Goal: Task Accomplishment & Management: Use online tool/utility

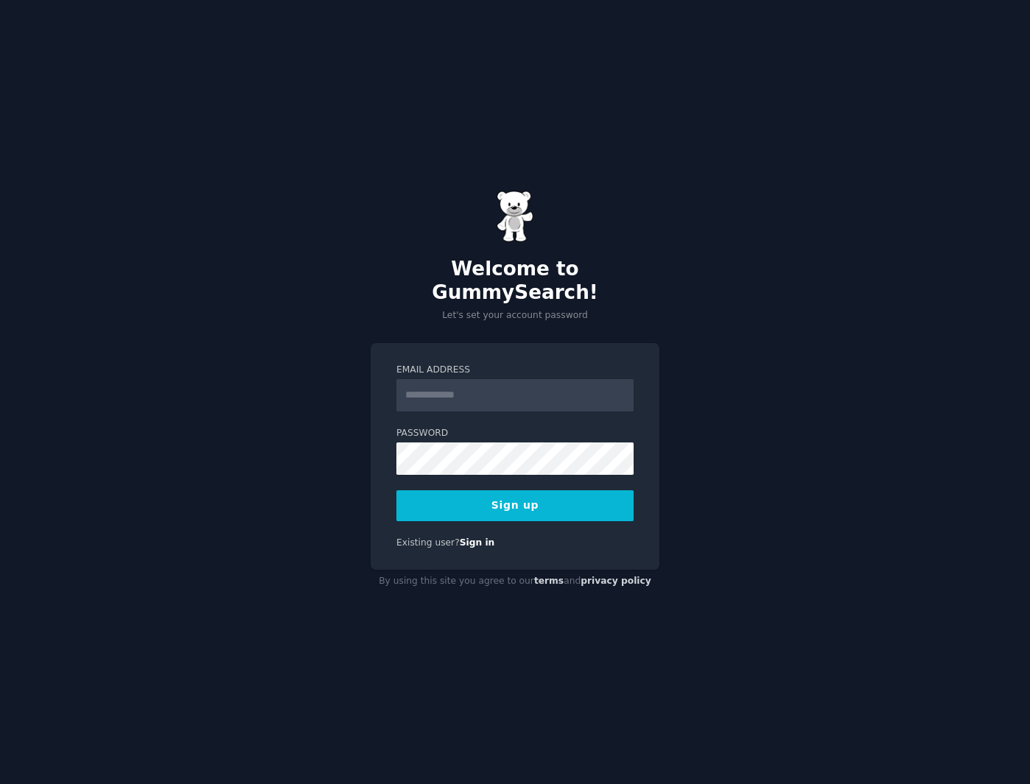
click at [455, 388] on input "Email Address" at bounding box center [514, 395] width 237 height 32
type input "**********"
click at [348, 437] on div "**********" at bounding box center [515, 392] width 1030 height 784
click at [495, 490] on button "Sign up" at bounding box center [514, 505] width 237 height 31
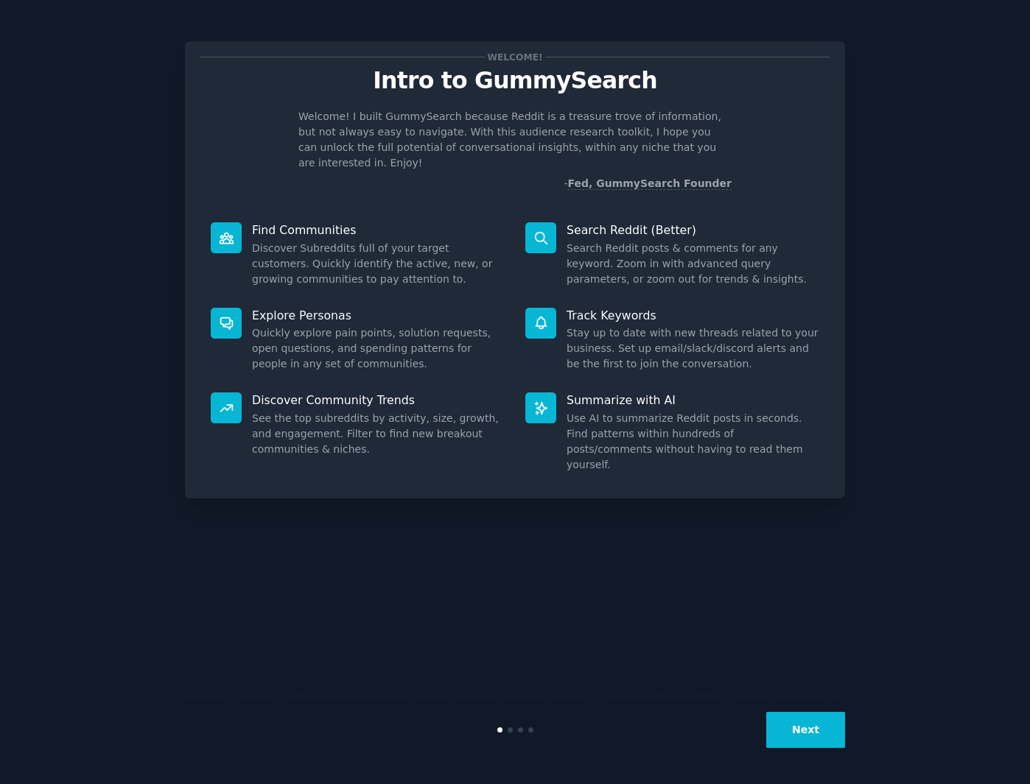
click at [801, 737] on button "Next" at bounding box center [805, 730] width 79 height 36
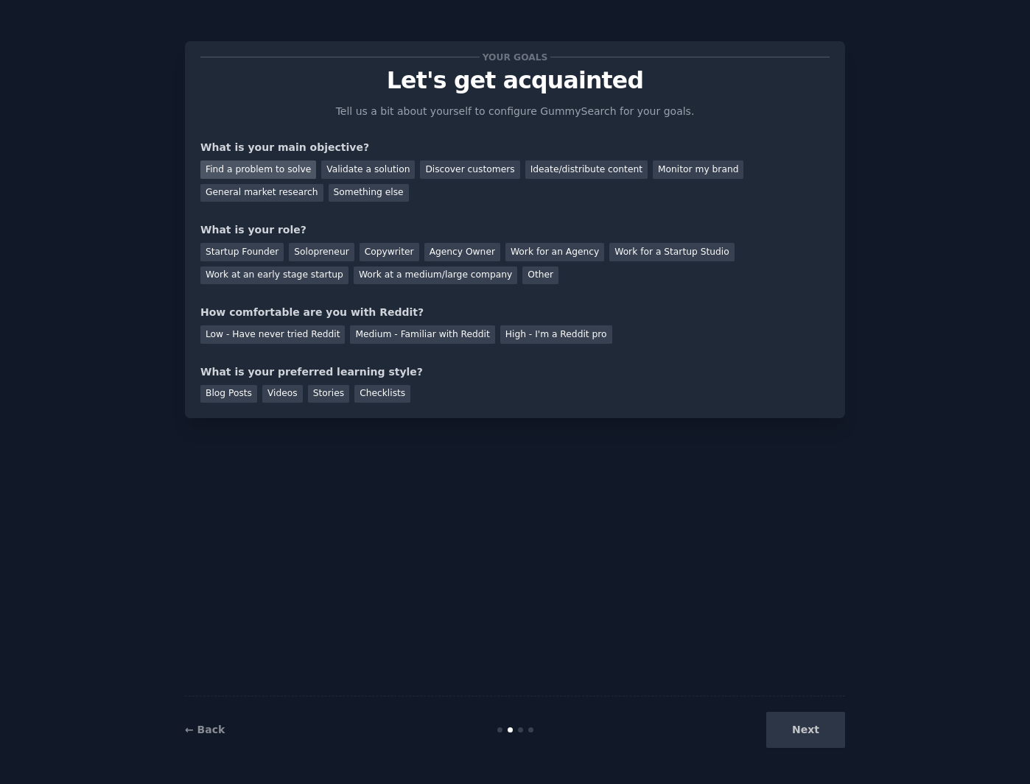
click at [280, 170] on div "Find a problem to solve" at bounding box center [258, 170] width 116 height 18
click at [279, 189] on div "General market research" at bounding box center [261, 193] width 123 height 18
click at [274, 169] on div "Find a problem to solve" at bounding box center [258, 170] width 116 height 18
click at [300, 250] on div "Solopreneur" at bounding box center [321, 252] width 65 height 18
click at [358, 337] on div "Medium - Familiar with Reddit" at bounding box center [422, 335] width 144 height 18
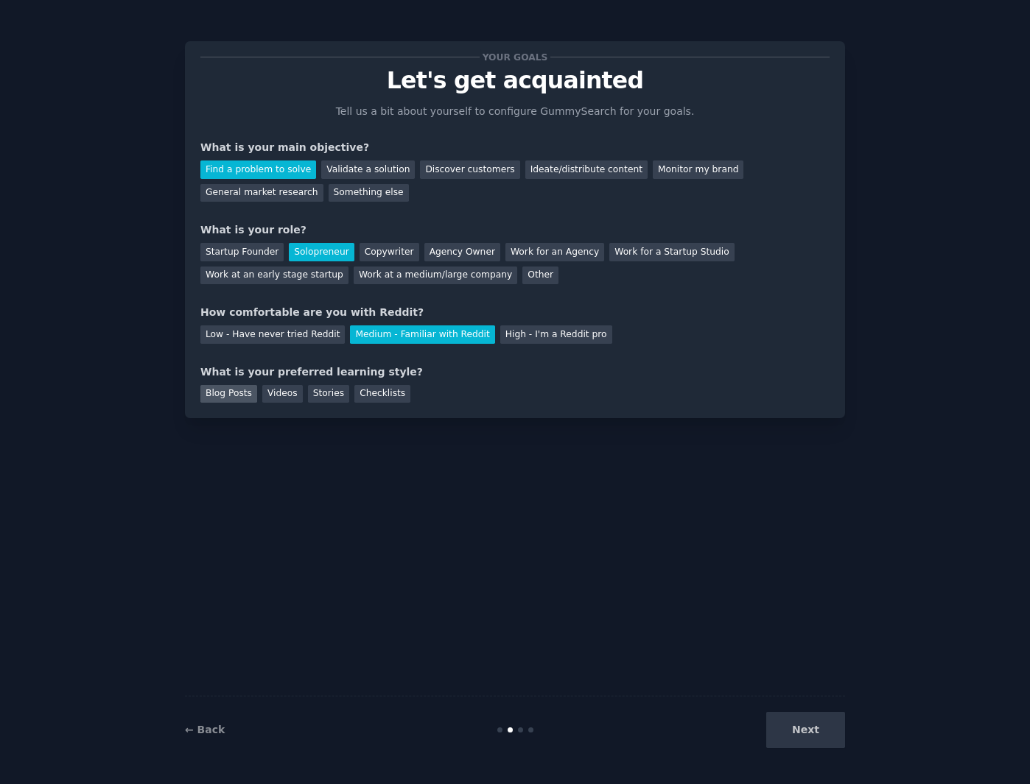
click at [239, 396] on div "Blog Posts" at bounding box center [228, 394] width 57 height 18
click at [269, 398] on div "Videos" at bounding box center [282, 394] width 41 height 18
click at [808, 732] on button "Next" at bounding box center [805, 730] width 79 height 36
click at [801, 733] on div "Next" at bounding box center [735, 730] width 220 height 36
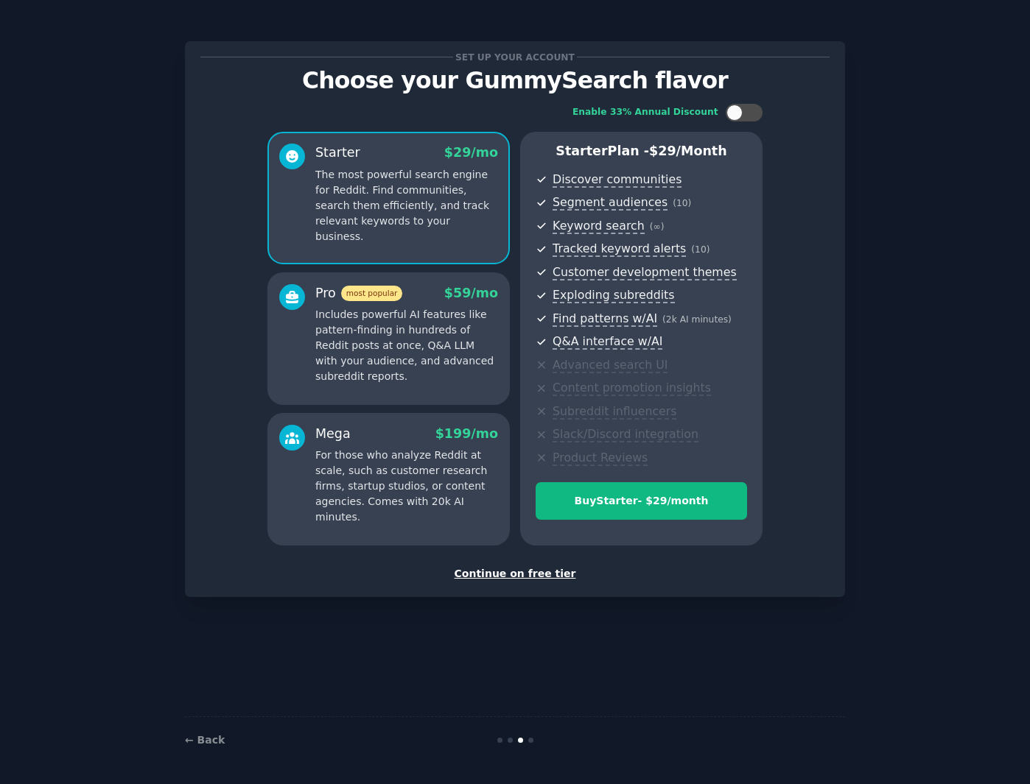
click at [492, 577] on div "Continue on free tier" at bounding box center [514, 573] width 629 height 15
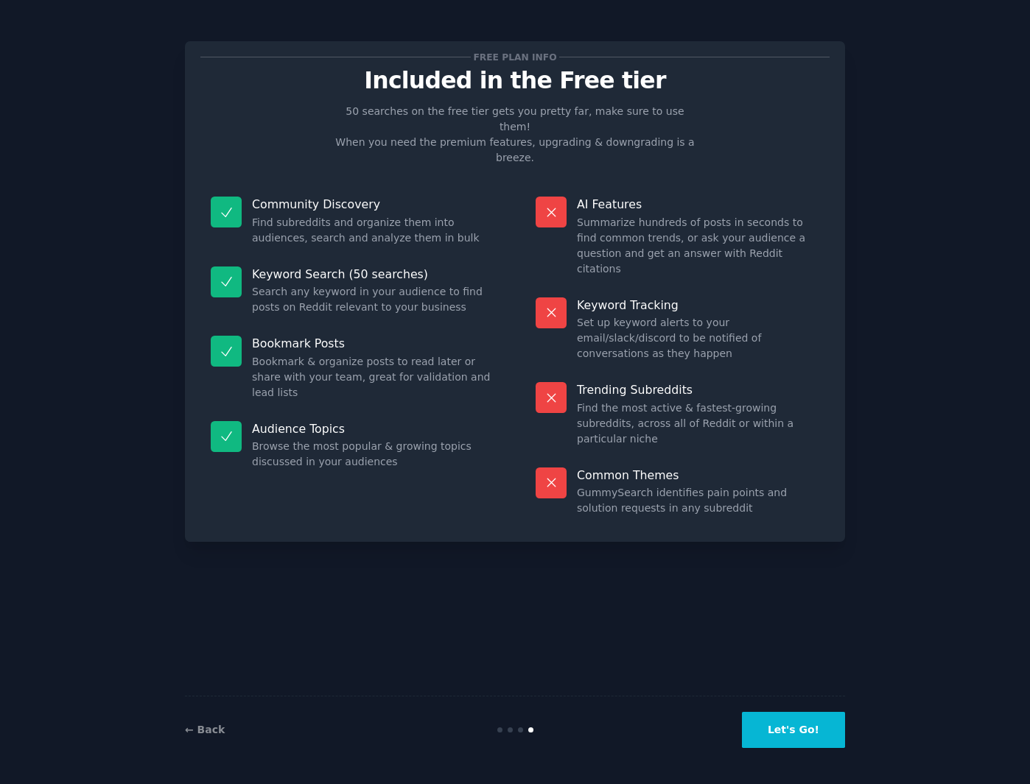
click at [785, 737] on button "Let's Go!" at bounding box center [793, 730] width 103 height 36
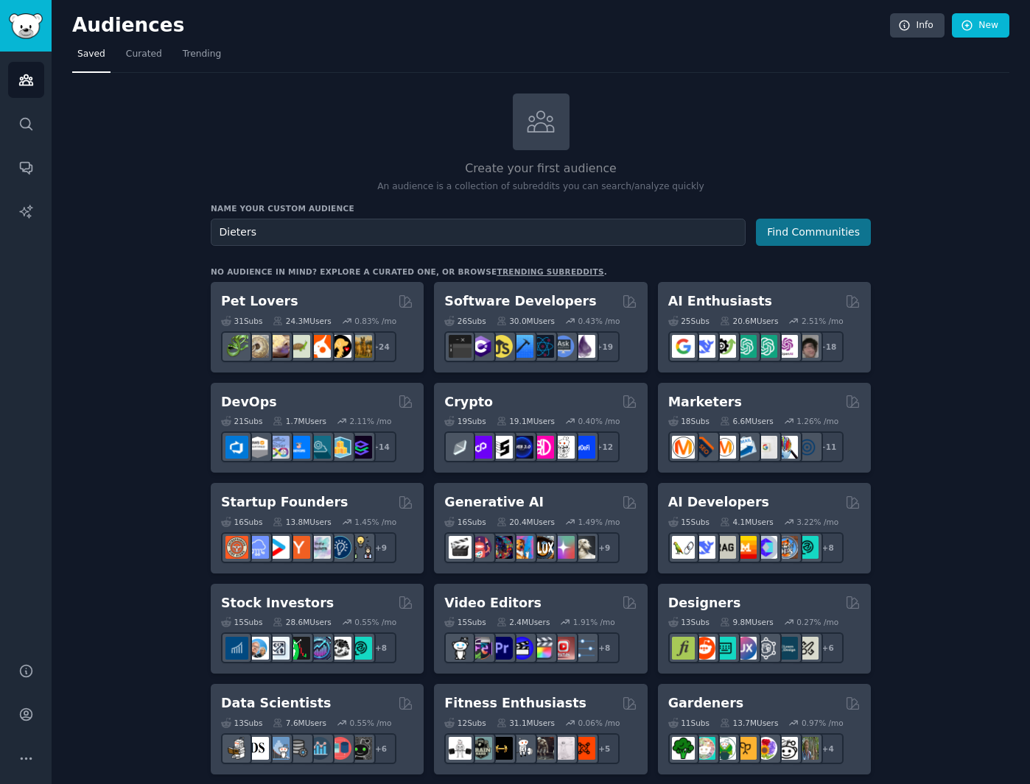
type input "Dieters"
click at [802, 227] on button "Find Communities" at bounding box center [813, 232] width 115 height 27
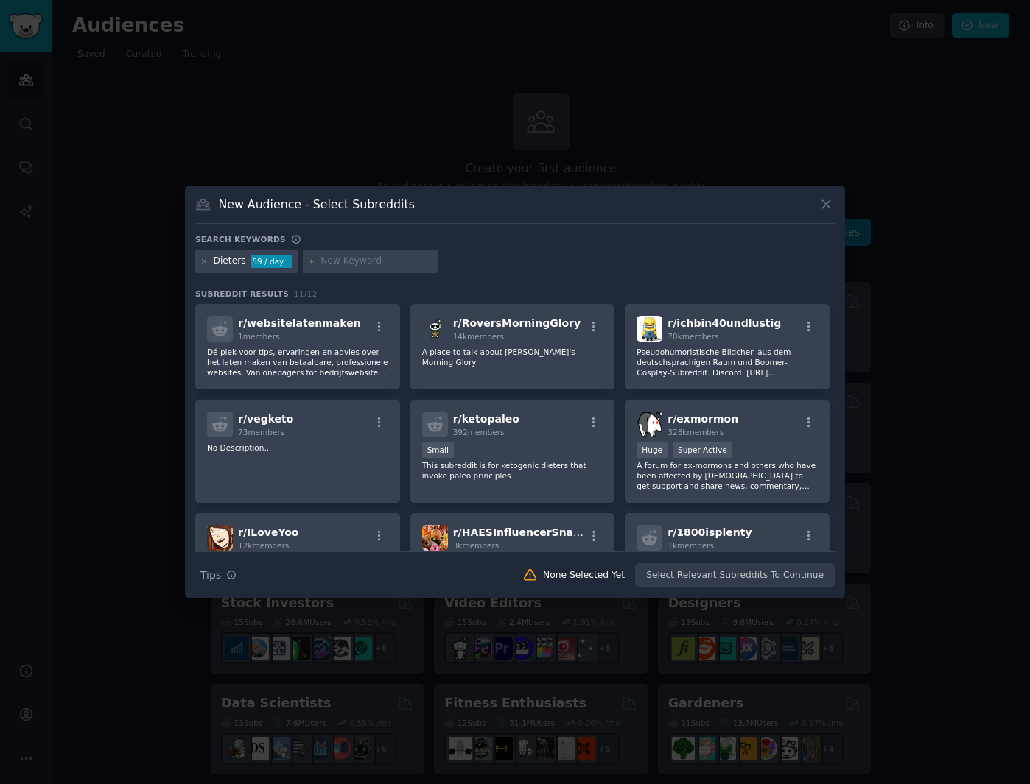
click at [332, 264] on input "text" at bounding box center [376, 261] width 112 height 13
type input "diet coach"
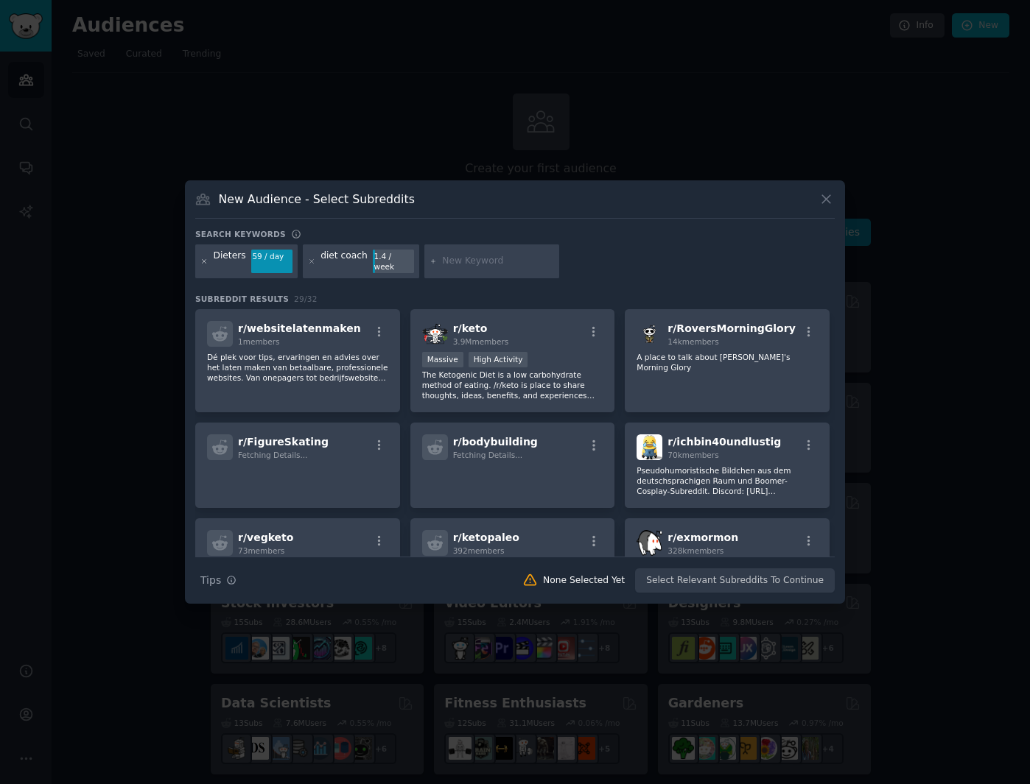
click at [203, 263] on icon at bounding box center [204, 262] width 8 height 8
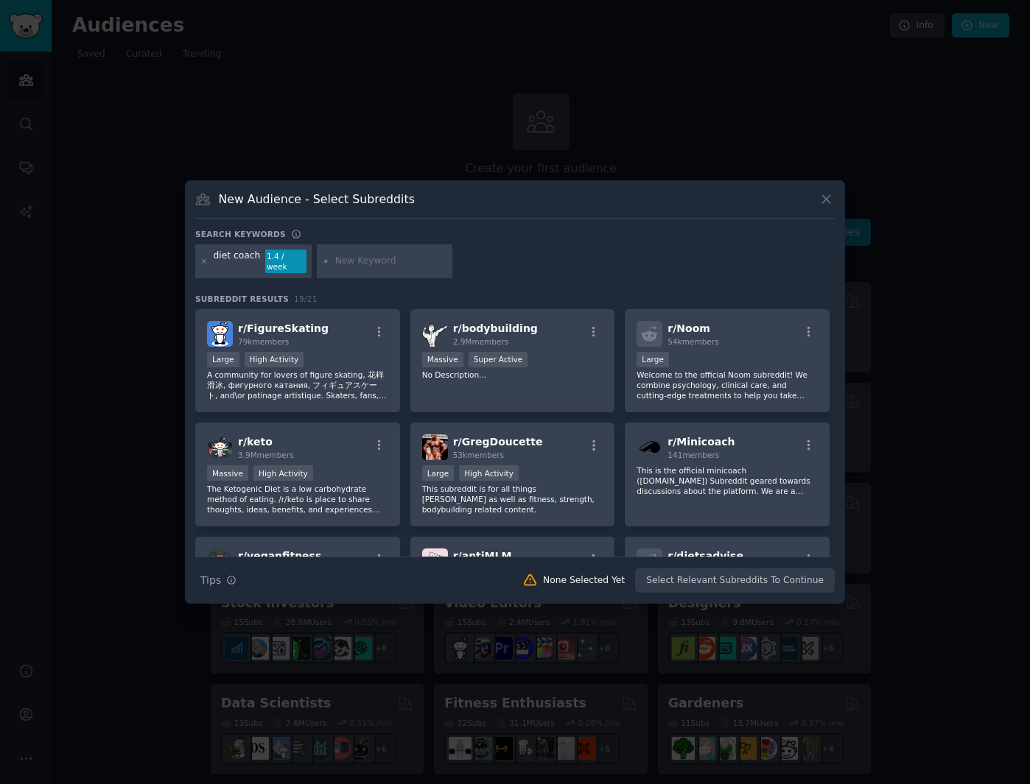
click at [349, 265] on input "text" at bounding box center [391, 261] width 112 height 13
type input "fat loss"
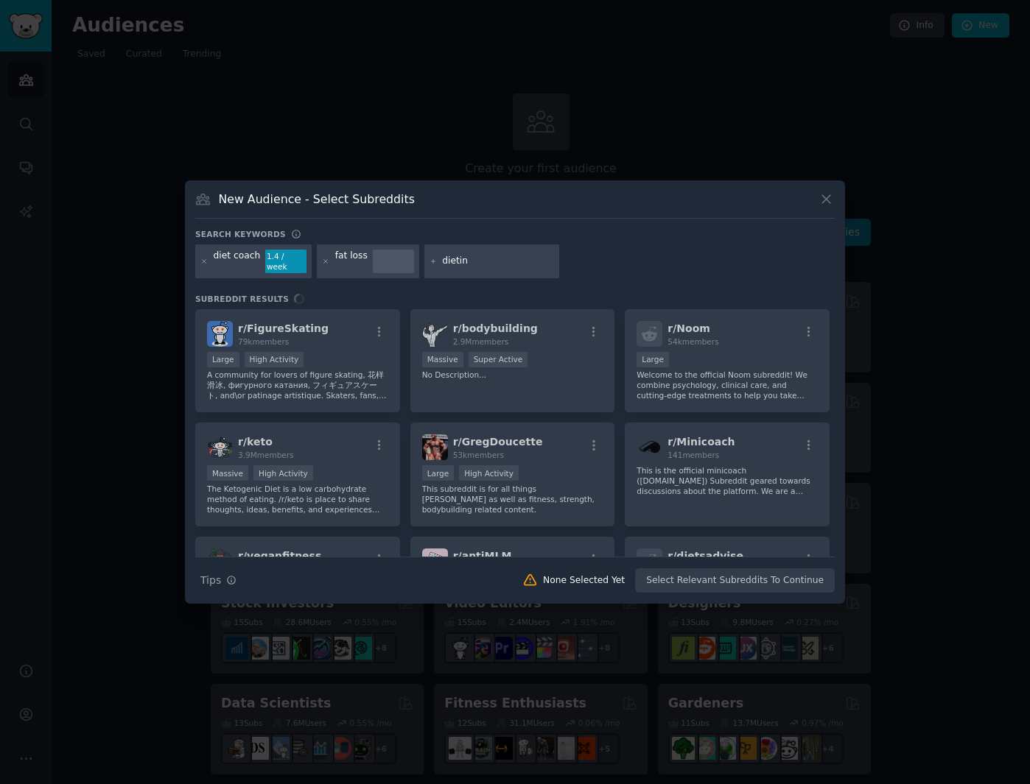
type input "dieting"
type input "macros"
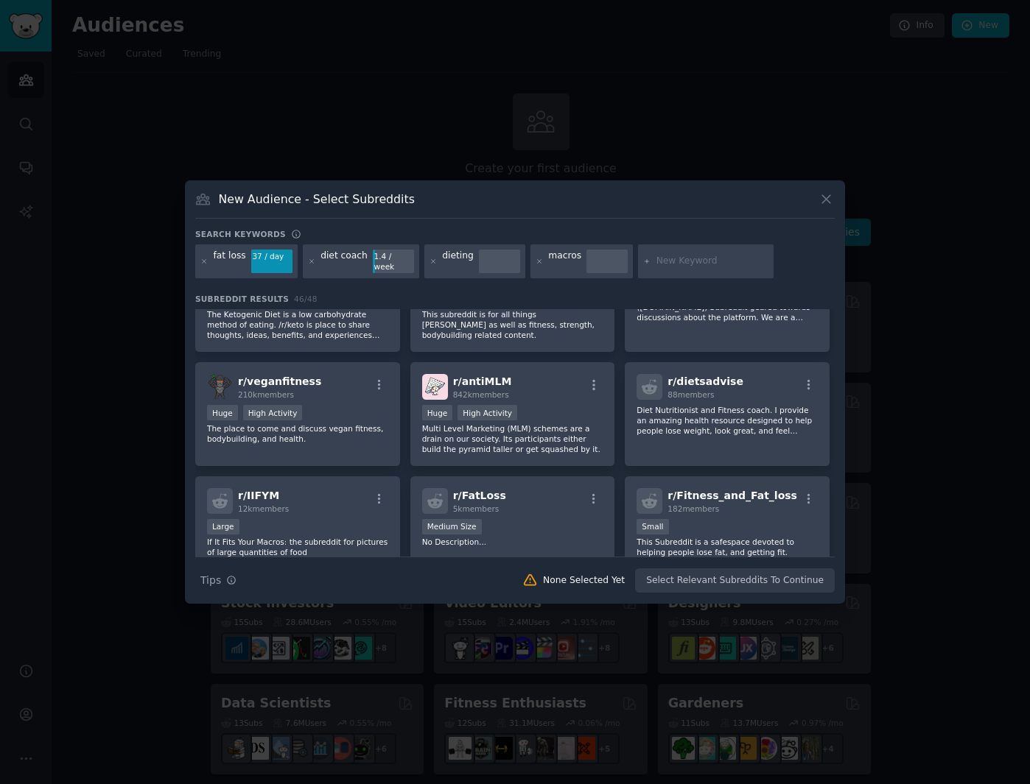
scroll to position [334, 0]
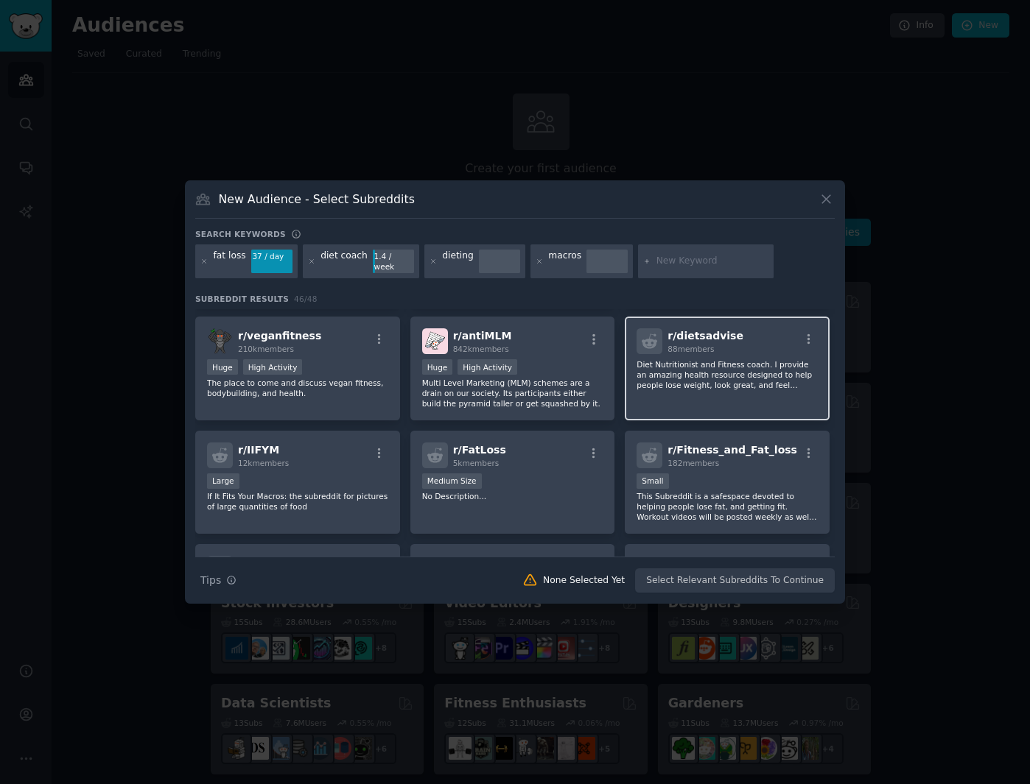
click at [670, 394] on div "r/ dietsadvise 88 members Diet Nutritionist and Fitness coach. I provide an ama…" at bounding box center [727, 369] width 205 height 104
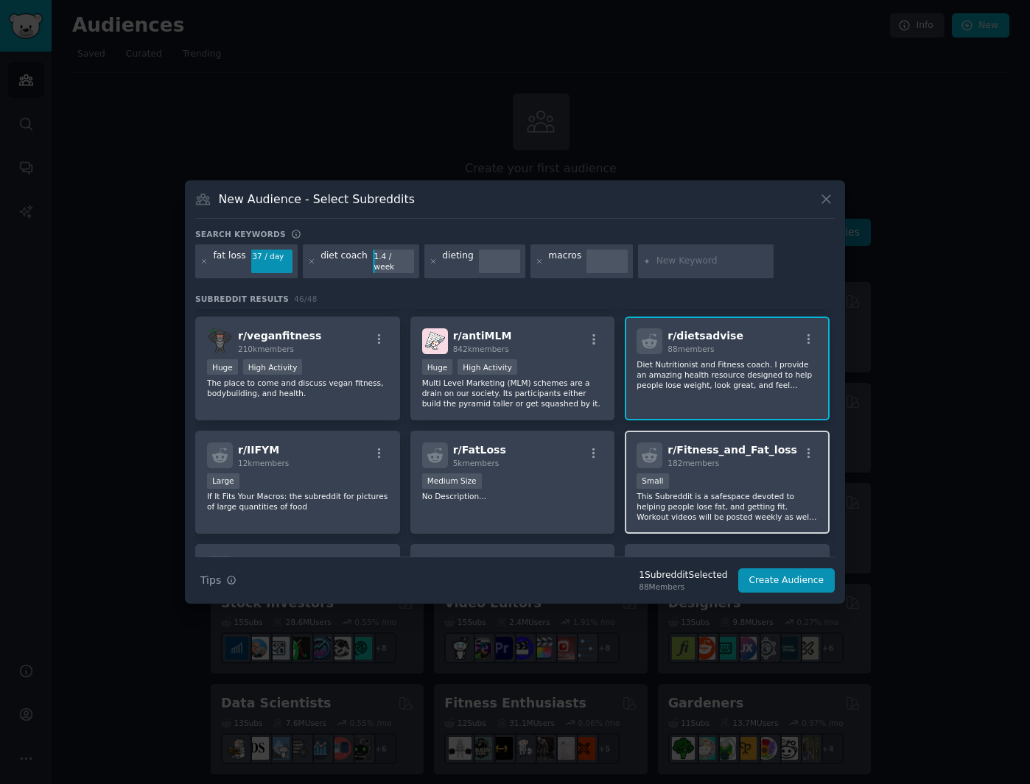
click at [689, 462] on span "182 members" at bounding box center [693, 463] width 52 height 9
click at [692, 463] on div "182 members" at bounding box center [732, 463] width 130 height 10
click at [693, 397] on div "r/ dietsadvise 88 members Diet Nutritionist and Fitness coach. I provide an ama…" at bounding box center [727, 369] width 205 height 104
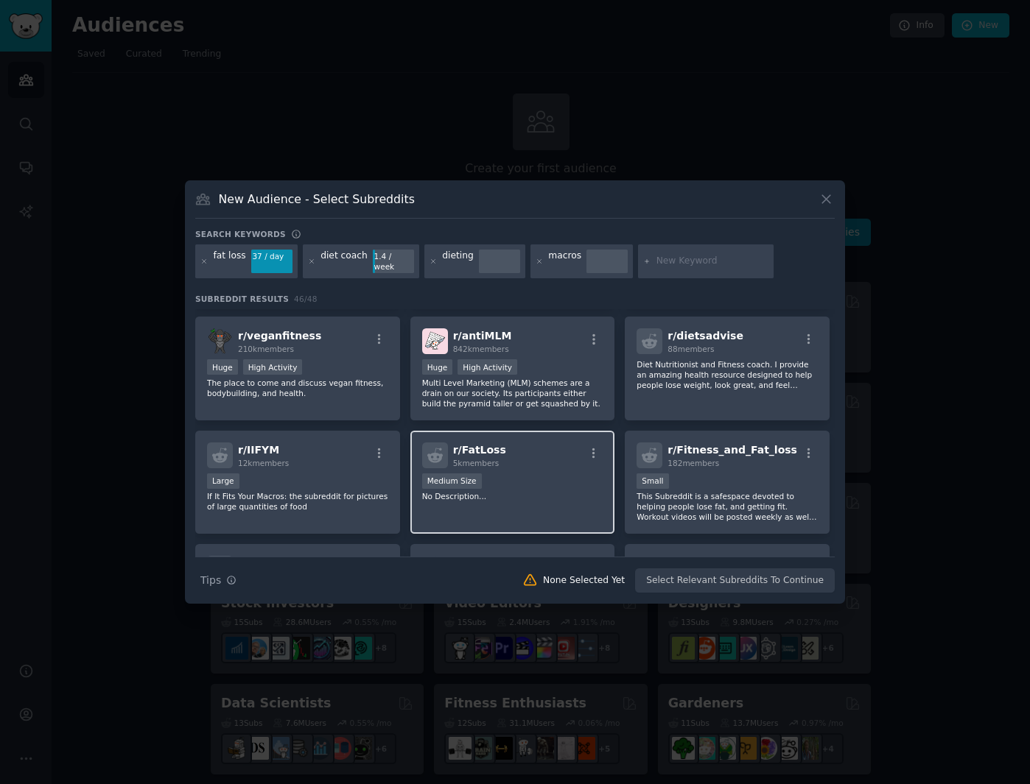
click at [541, 460] on div "r/ FatLoss 5k members" at bounding box center [512, 456] width 181 height 26
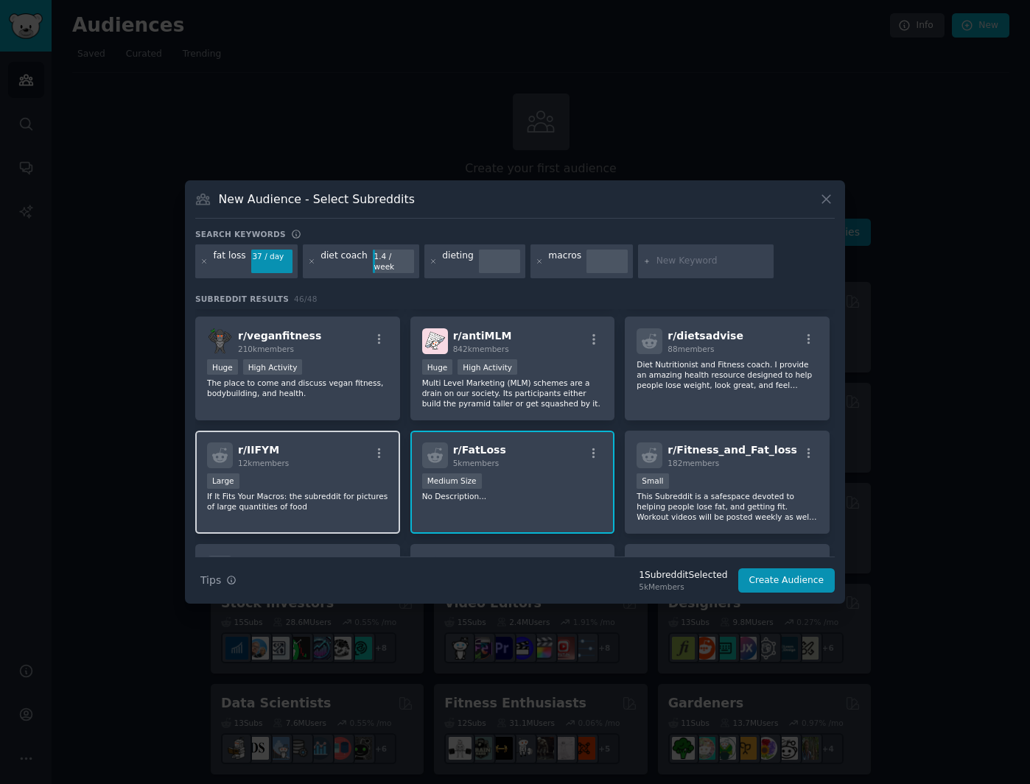
click at [319, 449] on div "r/ IIFYM 12k members" at bounding box center [297, 456] width 181 height 26
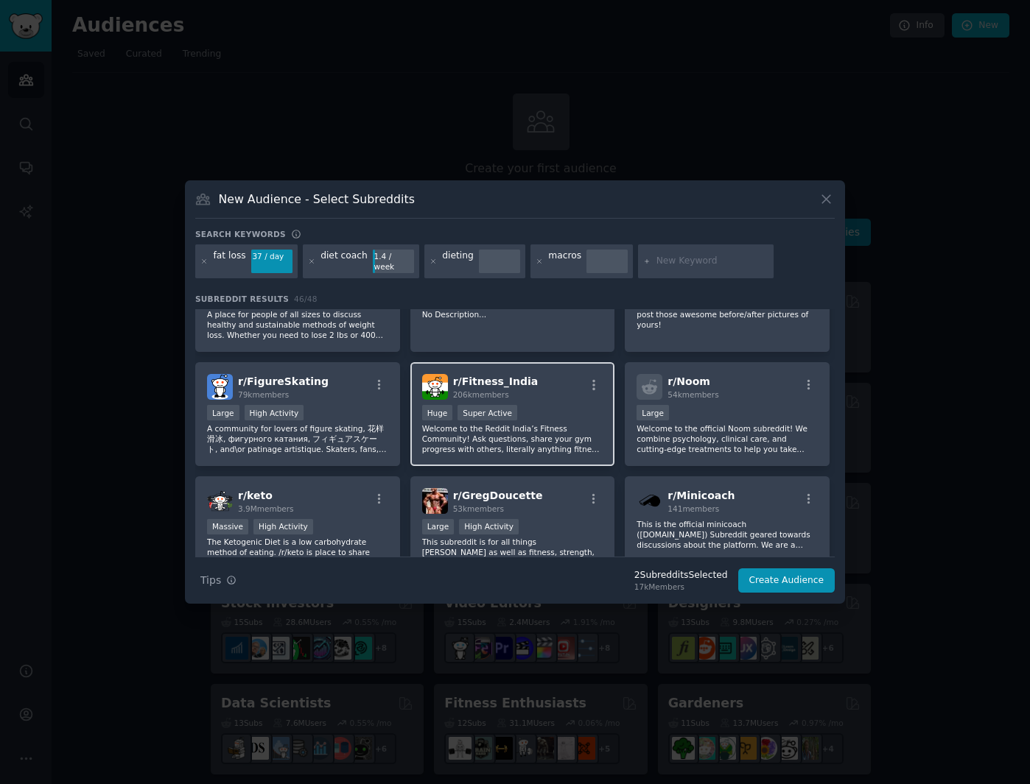
scroll to position [0, 0]
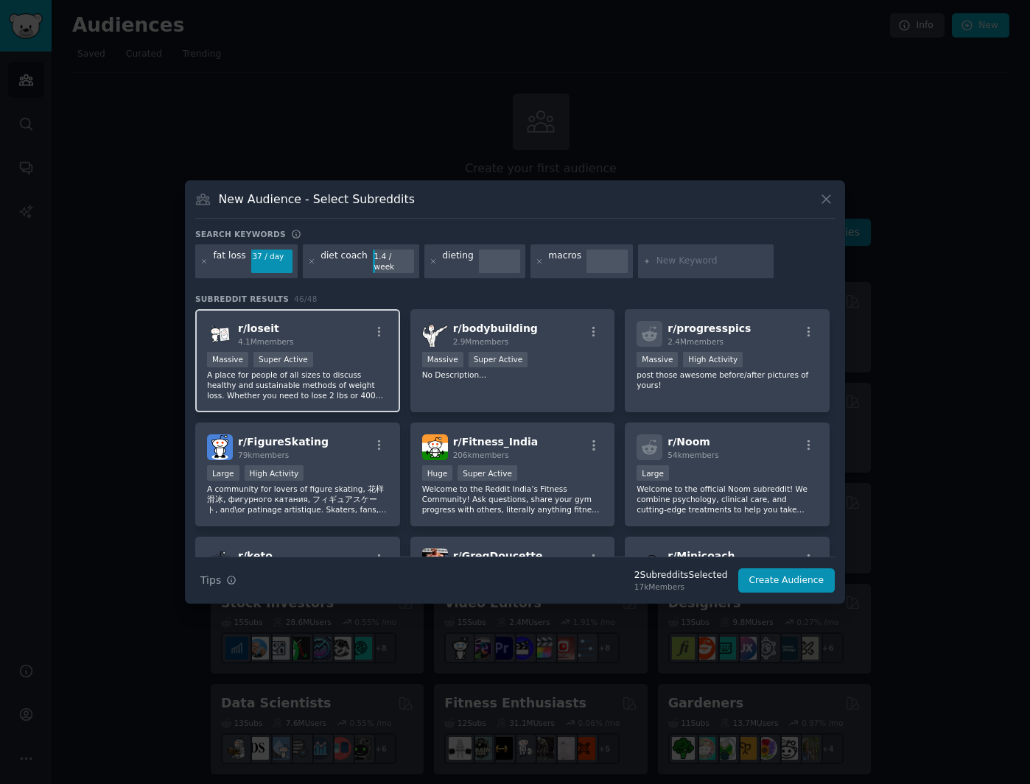
click at [337, 386] on p "A place for people of all sizes to discuss healthy and sustainable methods of w…" at bounding box center [297, 385] width 181 height 31
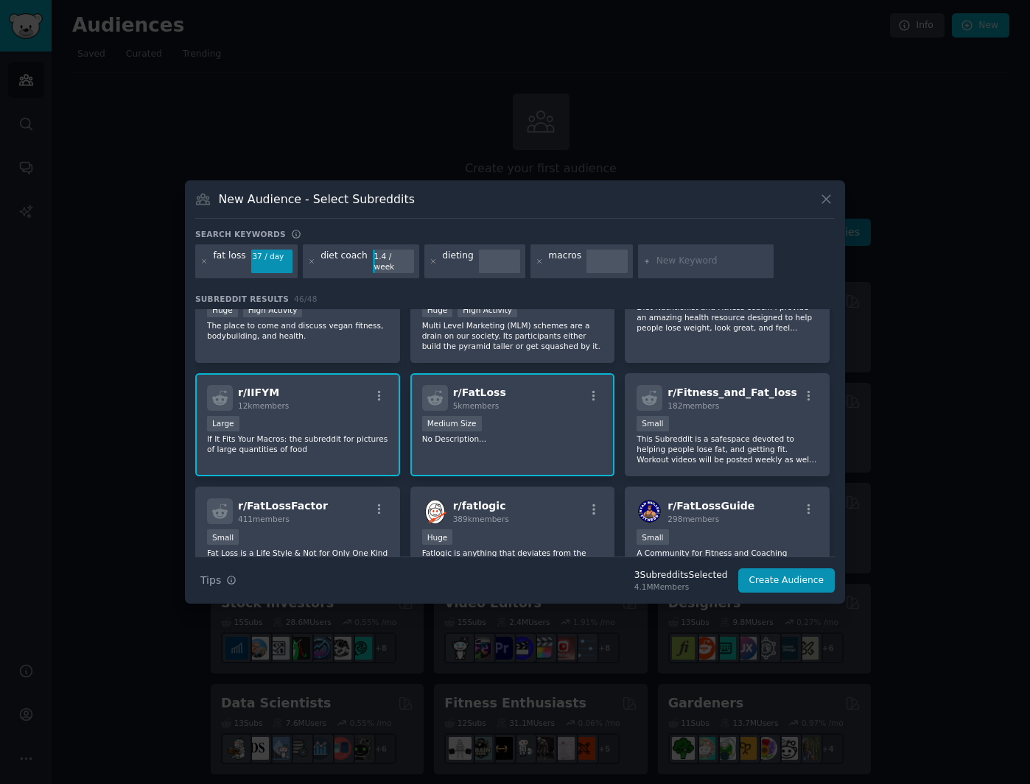
scroll to position [503, 0]
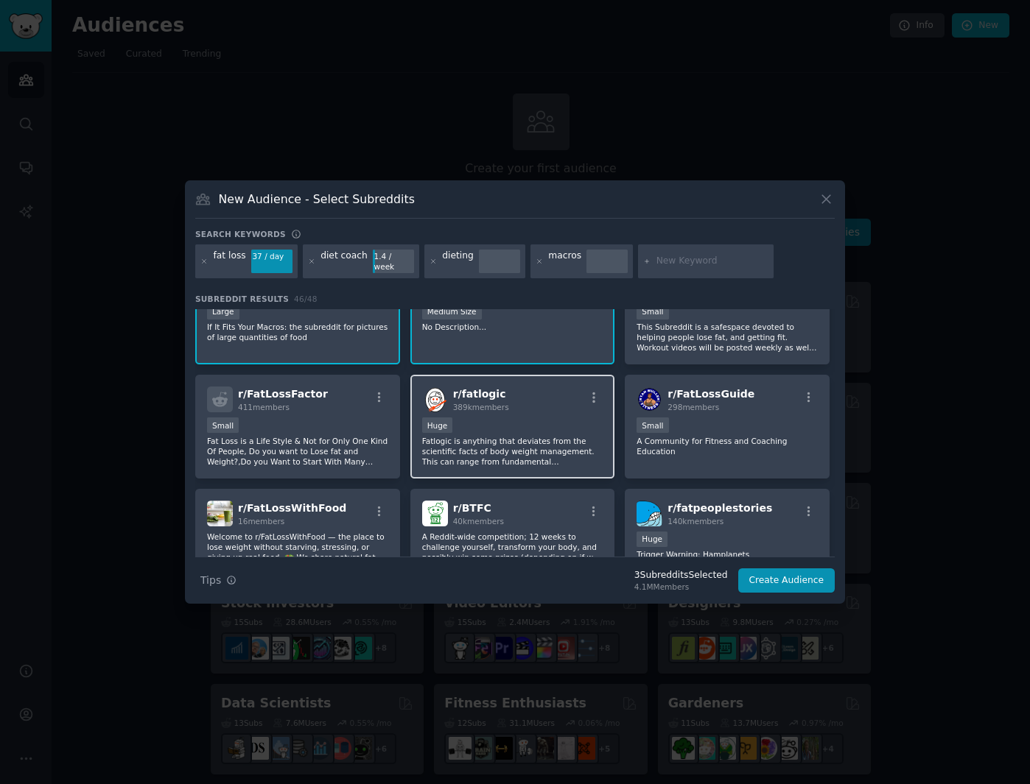
click at [529, 418] on div "Huge" at bounding box center [512, 427] width 181 height 18
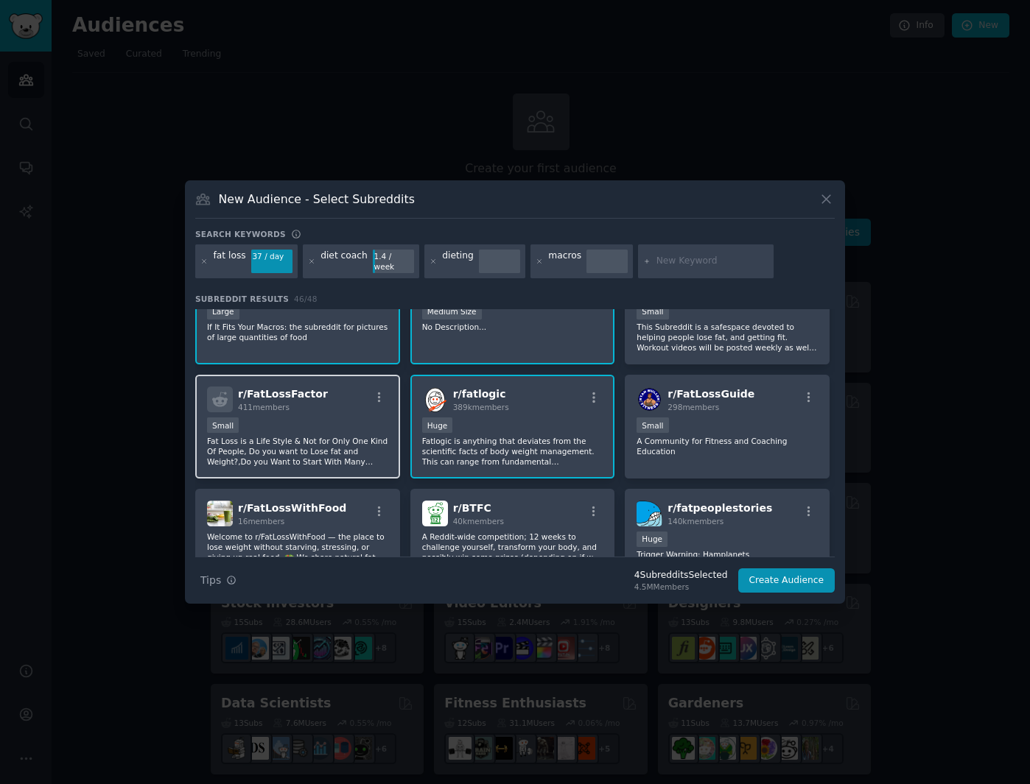
click at [345, 418] on div "Small" at bounding box center [297, 427] width 181 height 18
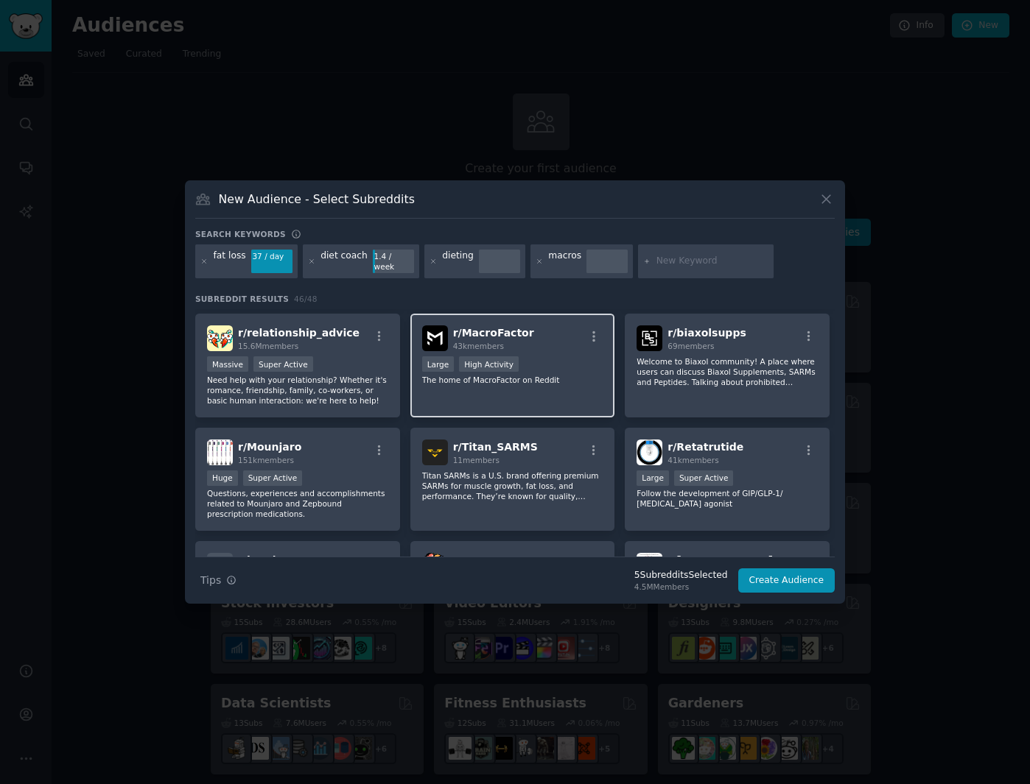
scroll to position [1352, 0]
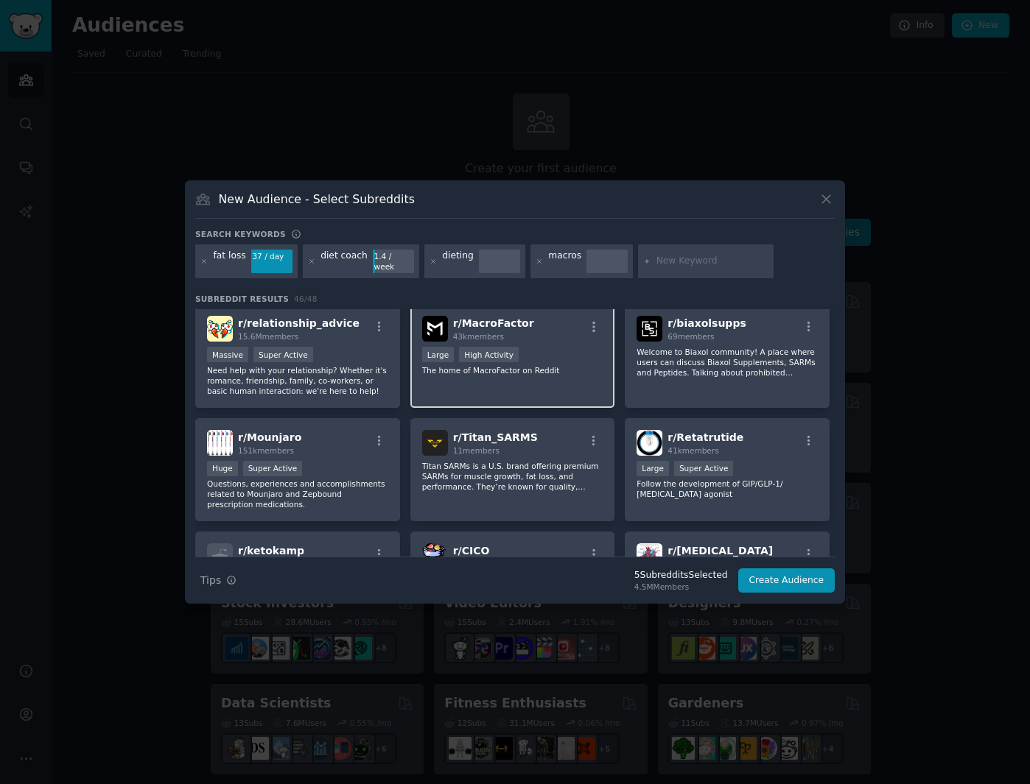
click at [565, 377] on div "r/ MacroFactor 43k members Large High Activity The home of MacroFactor on Reddit" at bounding box center [512, 356] width 205 height 104
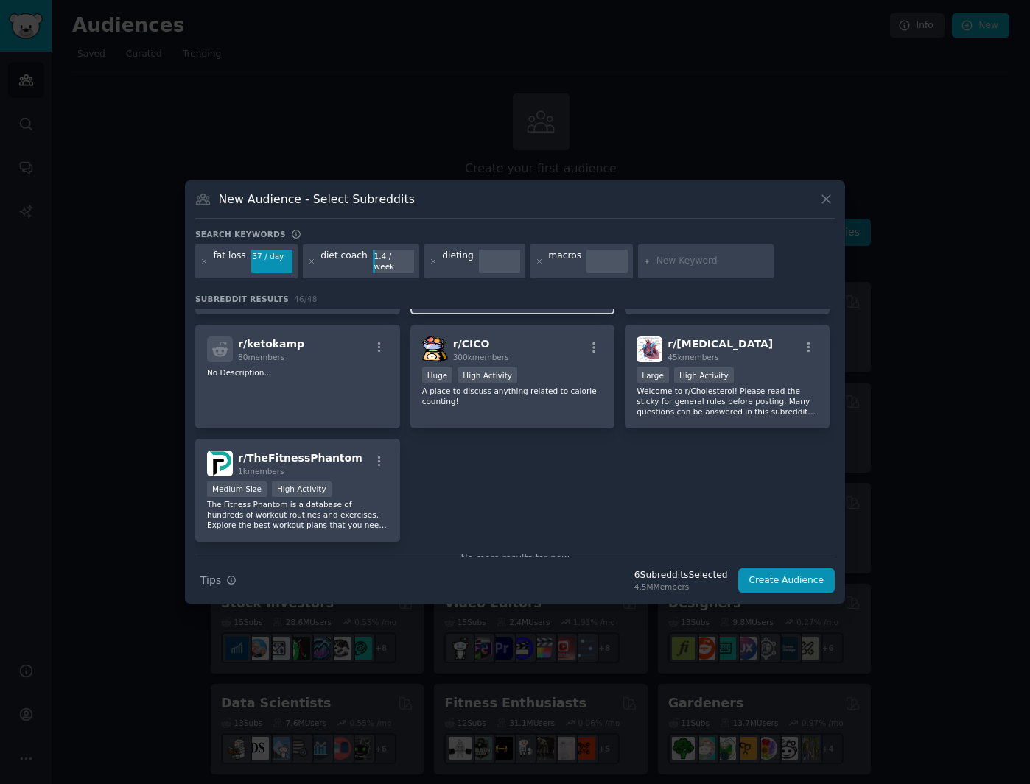
scroll to position [1561, 0]
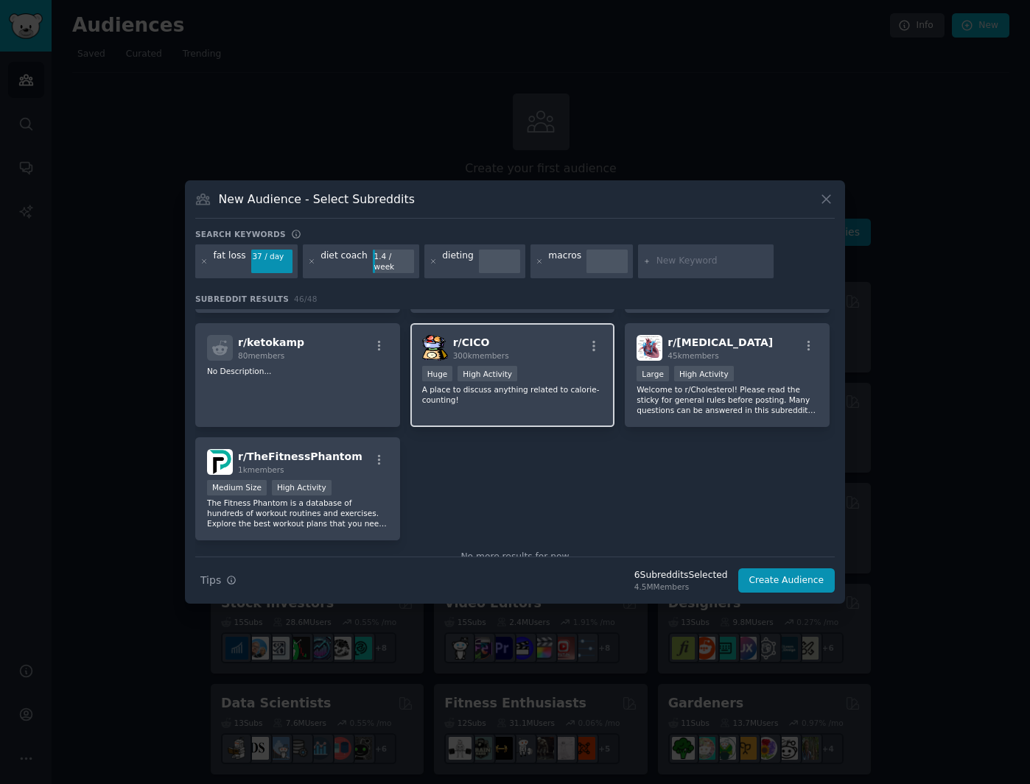
click at [511, 401] on div "r/ CICO 300k members Huge High Activity A place to discuss anything related to …" at bounding box center [512, 375] width 205 height 104
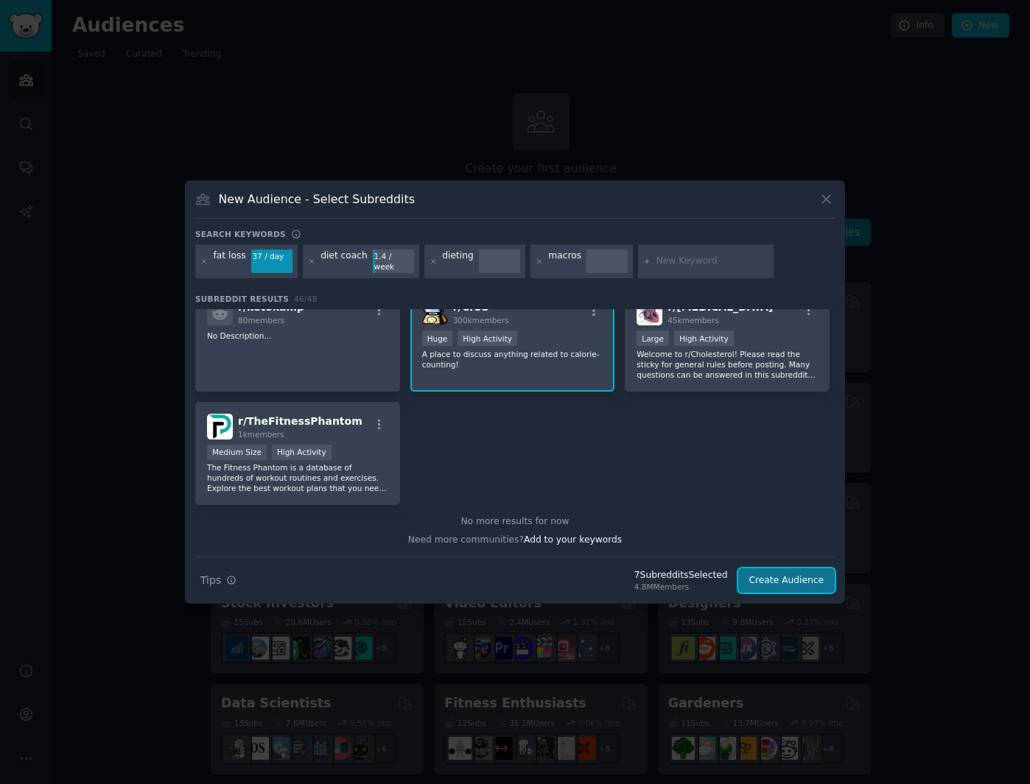
click at [767, 571] on button "Create Audience" at bounding box center [786, 581] width 97 height 25
click at [786, 581] on div "Search Tips Tips 7 Subreddit s Selected 4.8M Members Create Audience" at bounding box center [514, 575] width 639 height 37
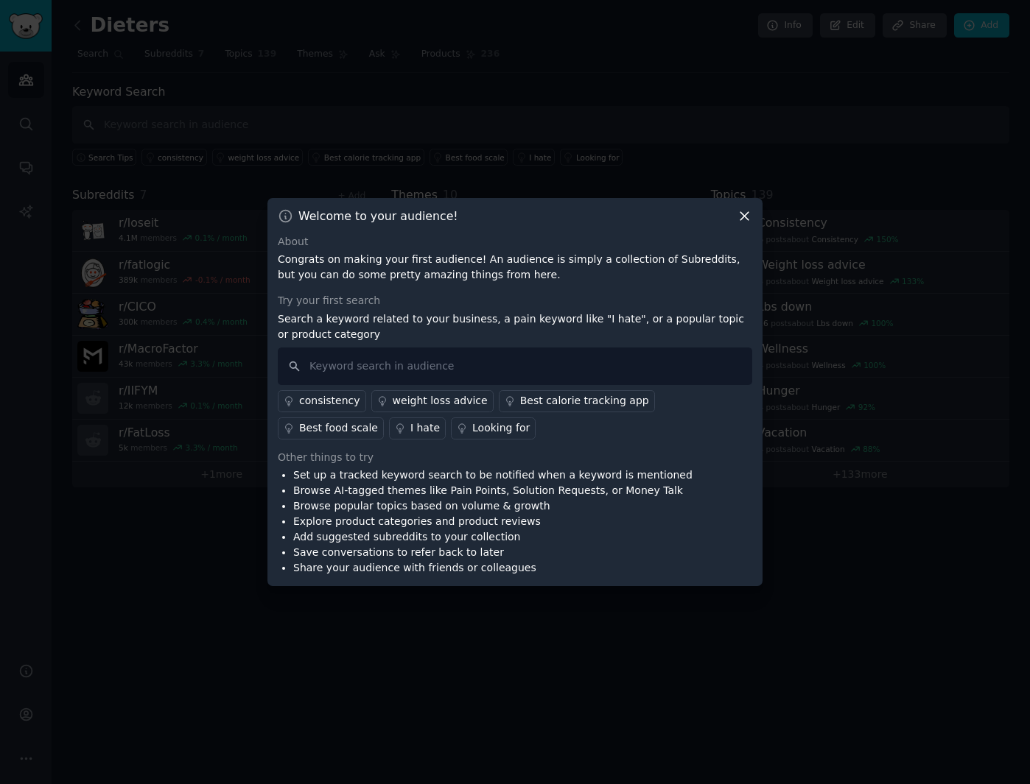
click at [410, 432] on div "I hate" at bounding box center [424, 428] width 29 height 15
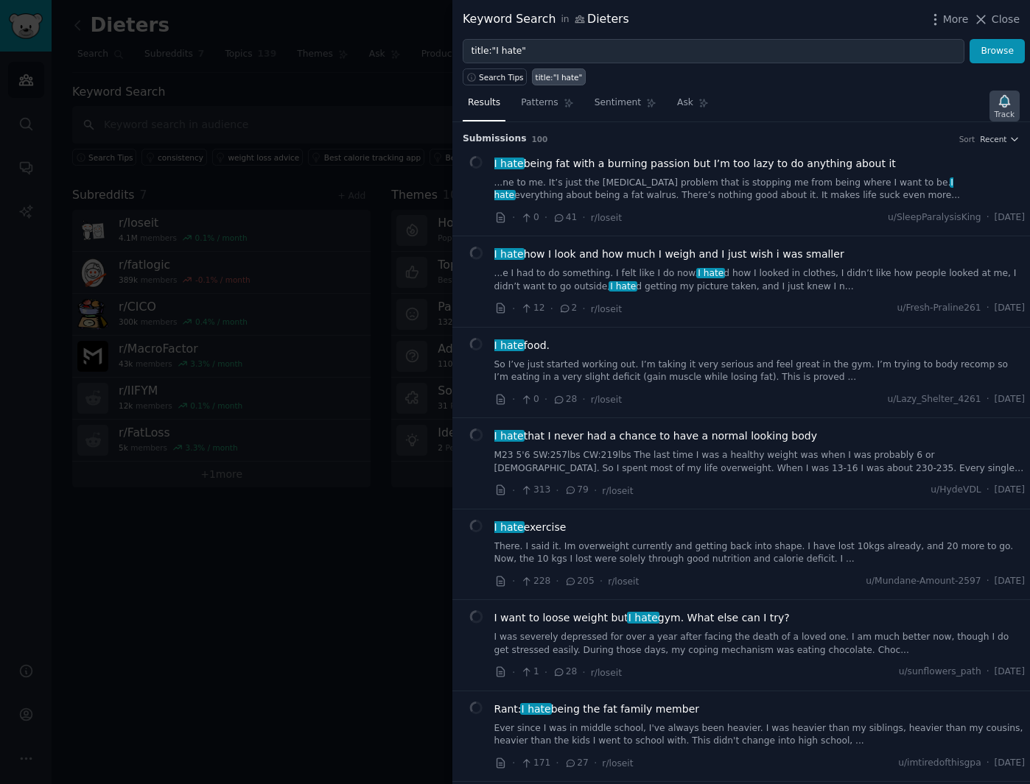
click at [1007, 103] on icon "button" at bounding box center [1004, 101] width 10 height 12
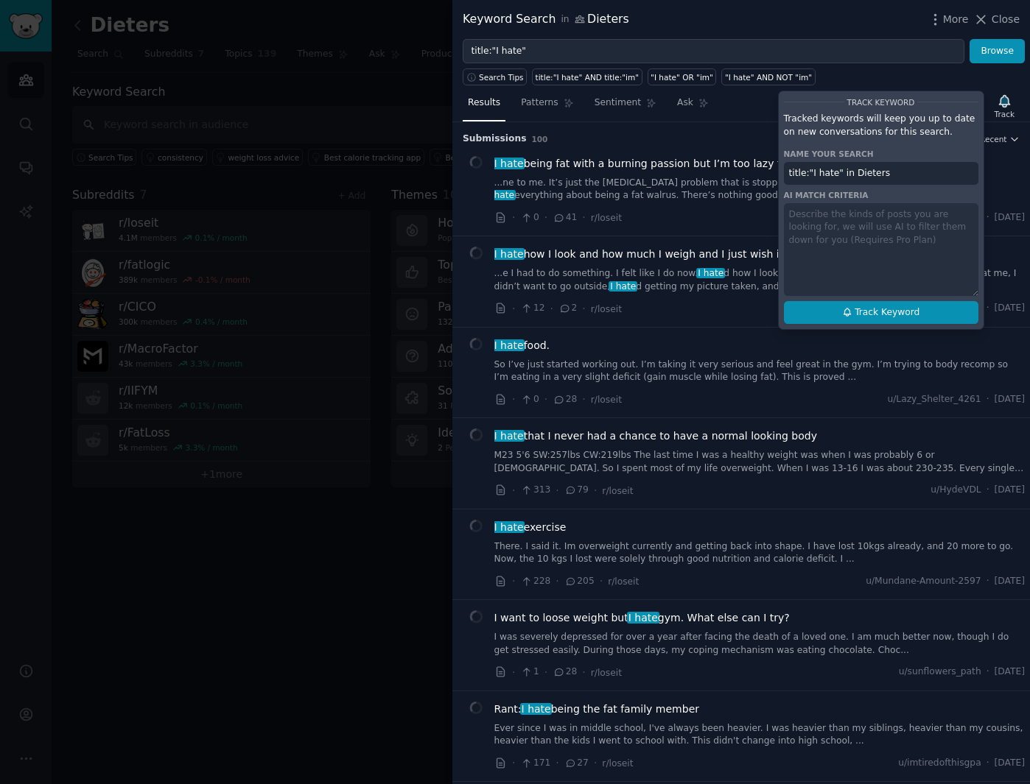
click at [854, 309] on button "Track Keyword" at bounding box center [881, 313] width 194 height 24
type input "title:"I hate" in Dieters"
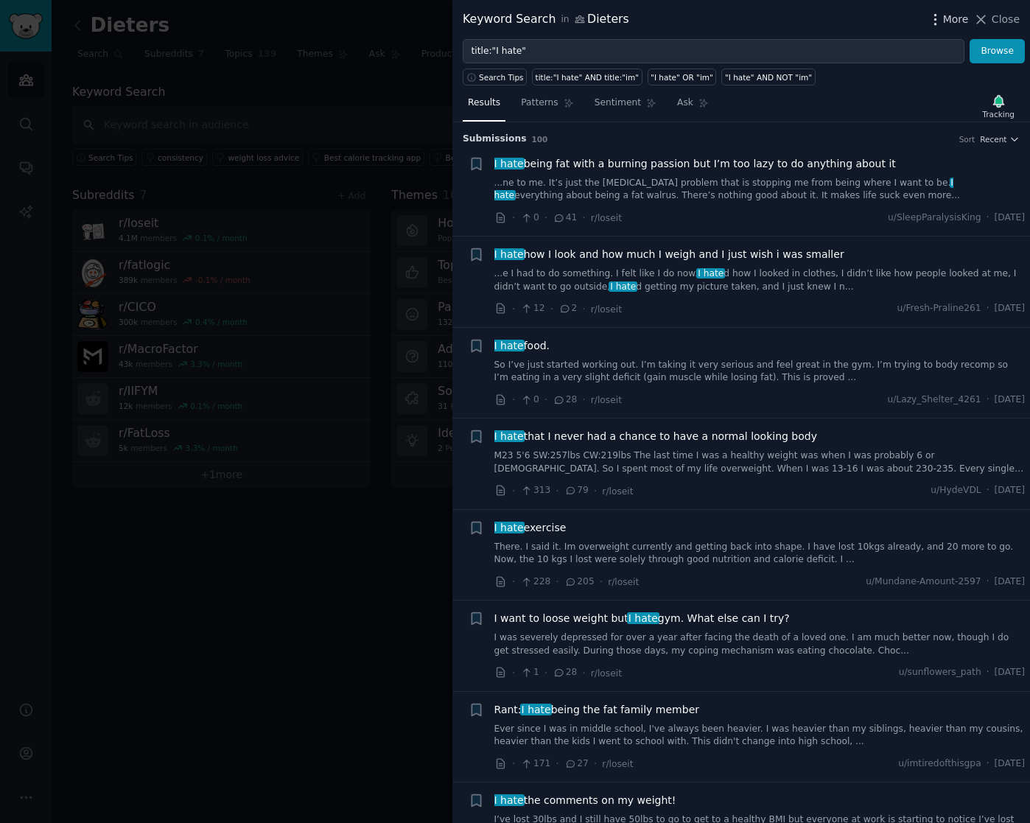
click at [960, 21] on span "More" at bounding box center [956, 19] width 26 height 15
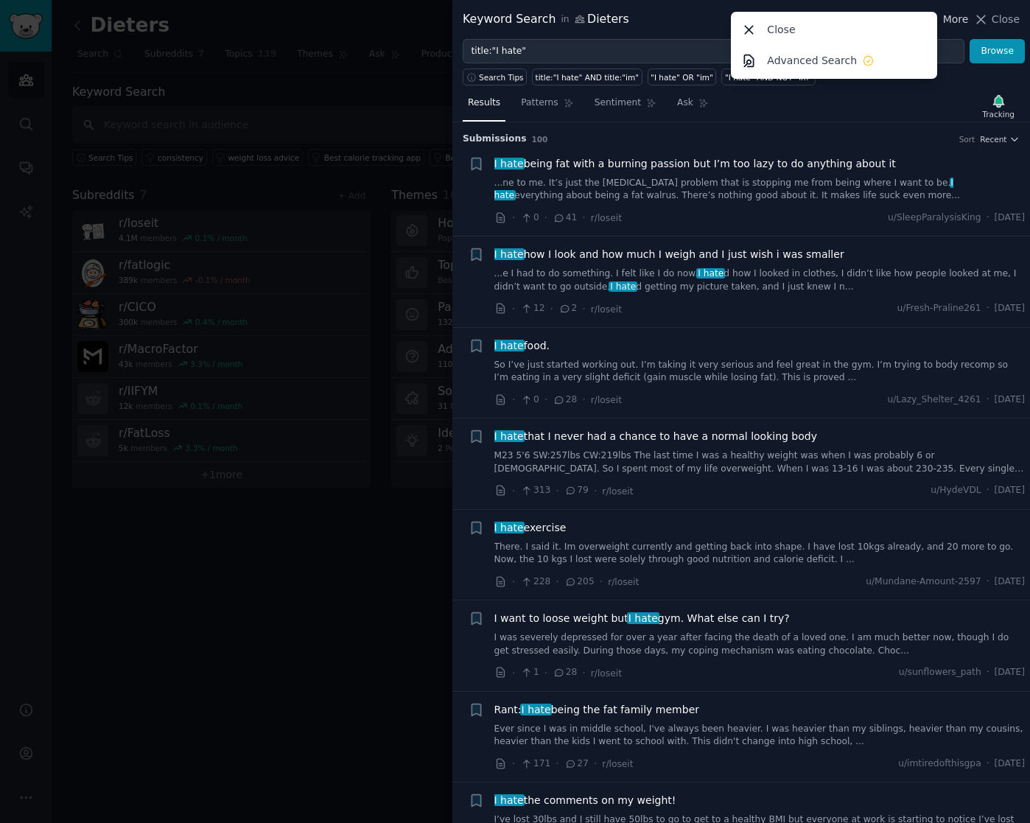
click at [960, 21] on span "More" at bounding box center [956, 19] width 26 height 15
